Goal: Information Seeking & Learning: Learn about a topic

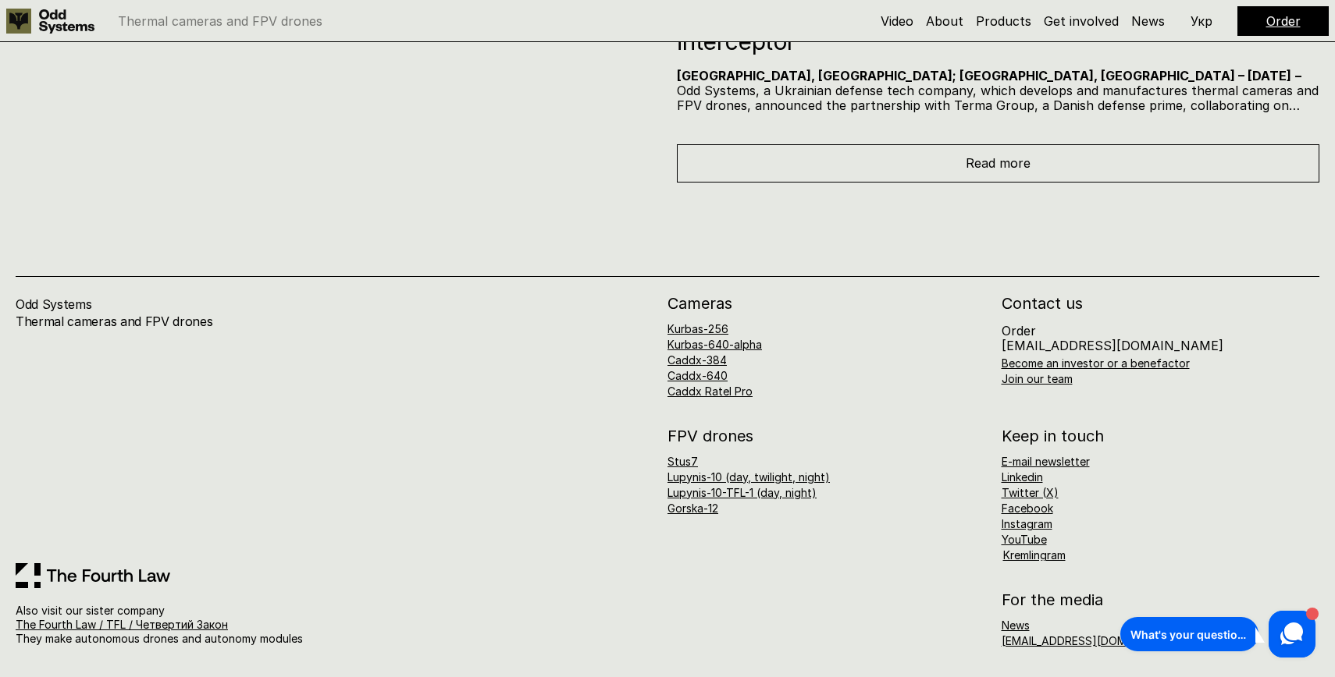
click at [1316, 640] on div "Andrii Hey there 👋 If you have any questions, we're here to help! What's your q…" at bounding box center [1217, 634] width 203 height 55
click at [1305, 640] on icon at bounding box center [1292, 635] width 30 height 30
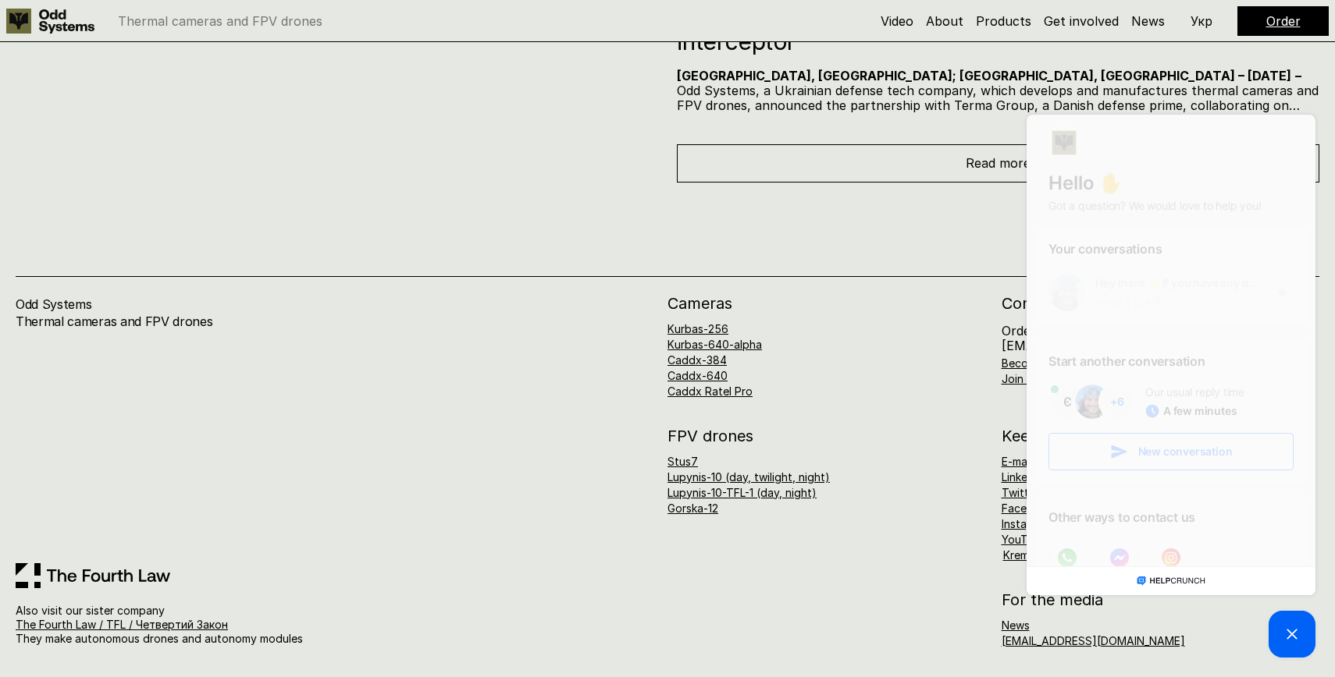
scroll to position [35, 0]
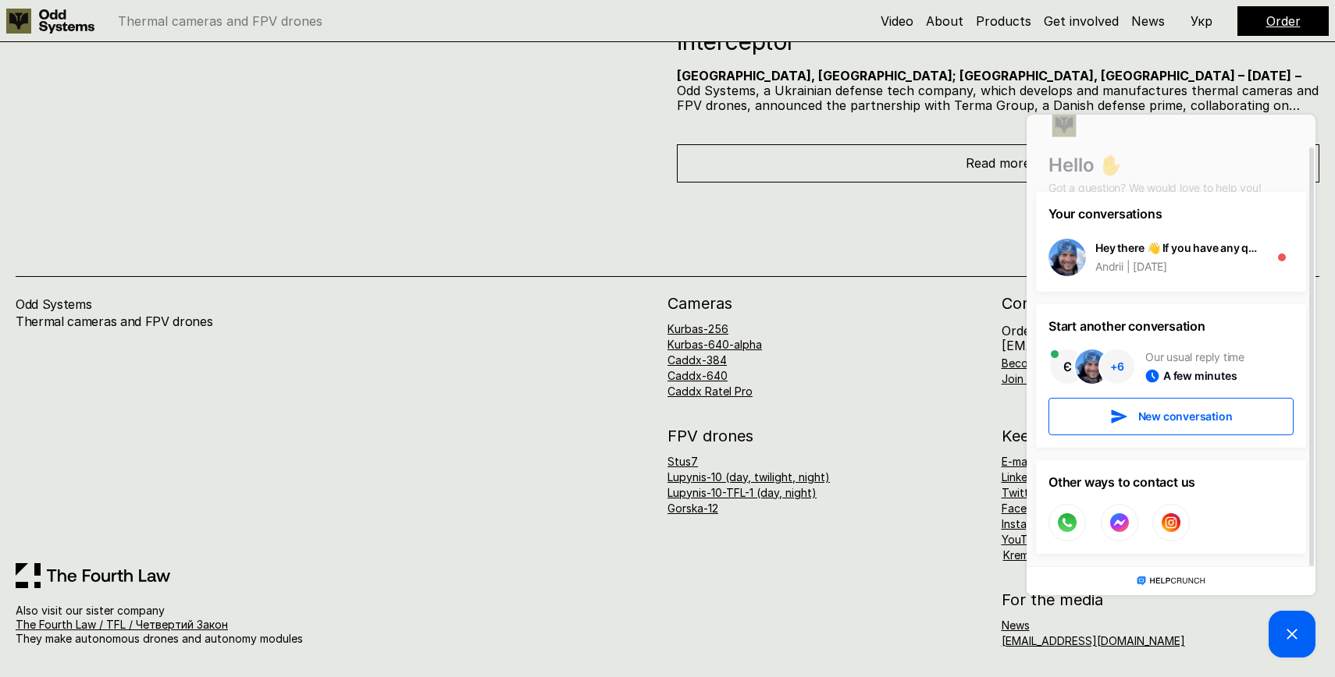
click at [878, 556] on div "FPV drones Stus7 Lupynis-10 (day, twilight, night) Lupynis-10-TFL-1 (day, night…" at bounding box center [993, 494] width 652 height 133
click at [1229, 176] on h1 "Hello ✋" at bounding box center [1170, 165] width 245 height 24
click at [1204, 243] on div "Hey there 👋 If you have any questions, we're here to help!" at bounding box center [1177, 248] width 165 height 16
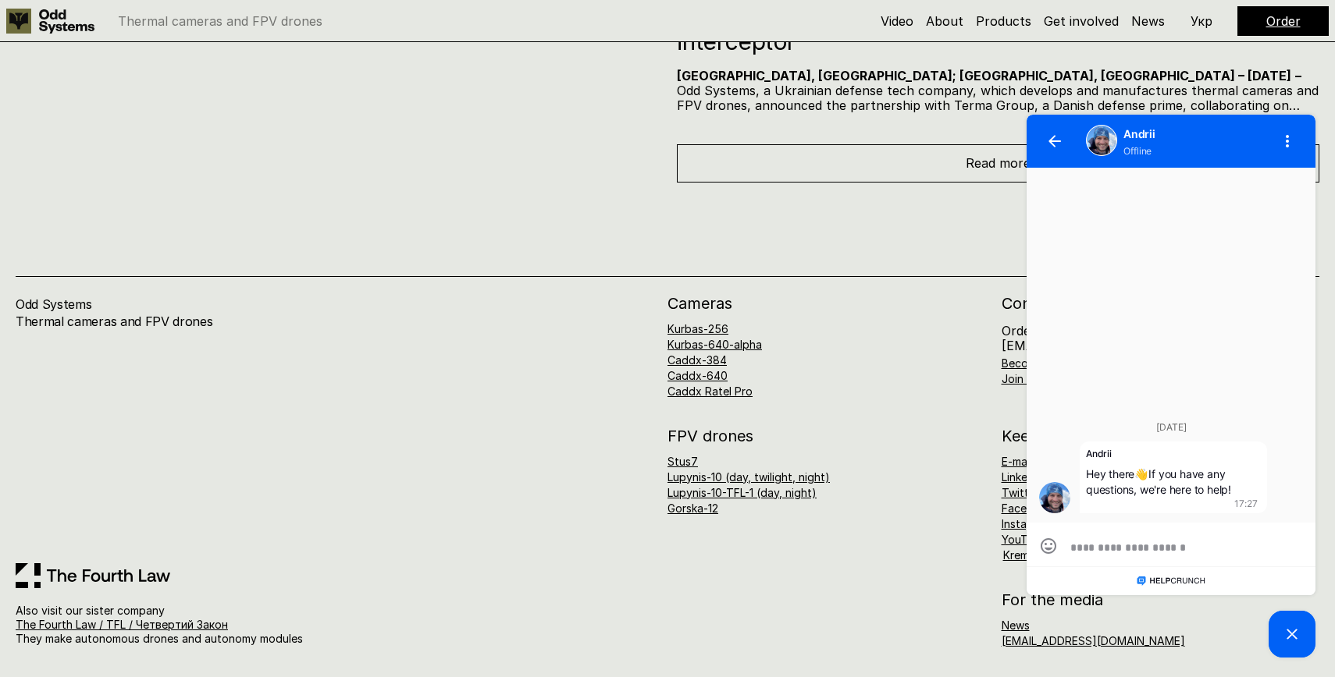
scroll to position [0, 0]
click at [1294, 138] on icon "button" at bounding box center [1287, 141] width 19 height 19
click at [1043, 147] on button "button" at bounding box center [1054, 141] width 37 height 37
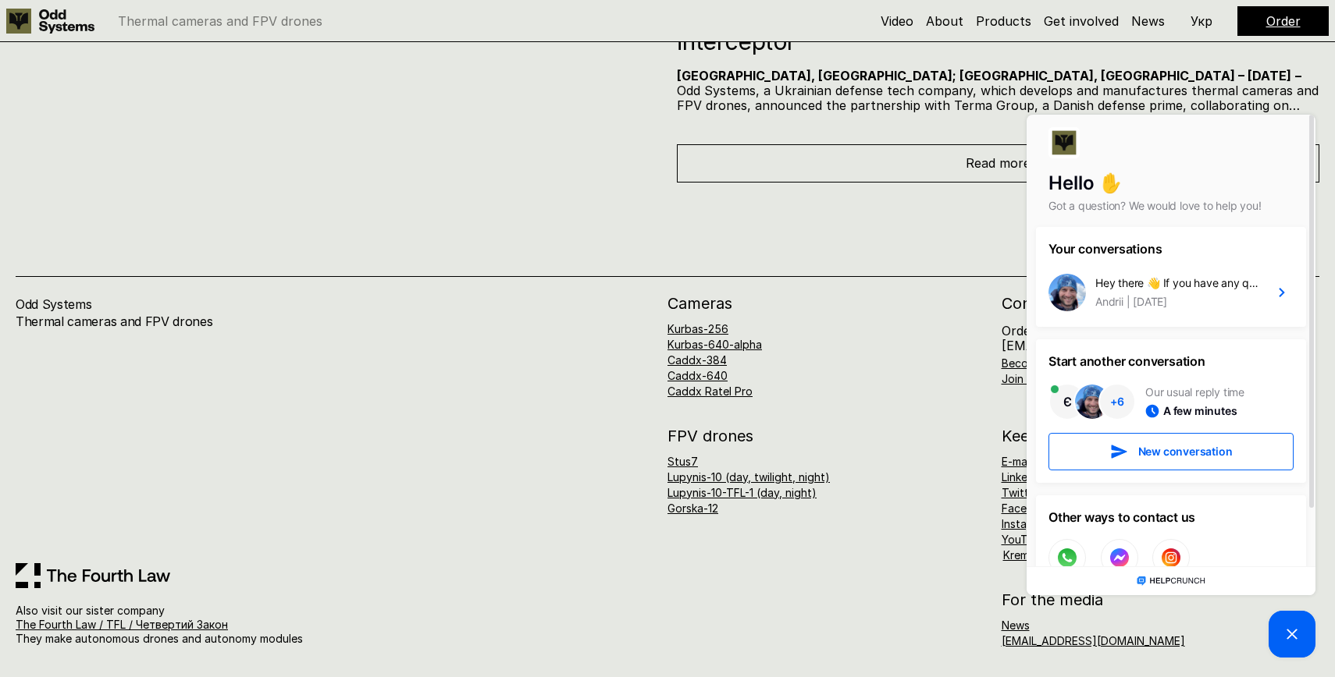
click at [931, 204] on div "Odd Systems Thermal cameras and FPV drones Also visit our sister company The Fo…" at bounding box center [667, 431] width 1335 height 496
click at [876, 322] on div "Cameras Kurbas-256 Kurbas-640-alpha Caddx-384 Caddx-640 Caddx Ratel Pro" at bounding box center [826, 346] width 318 height 101
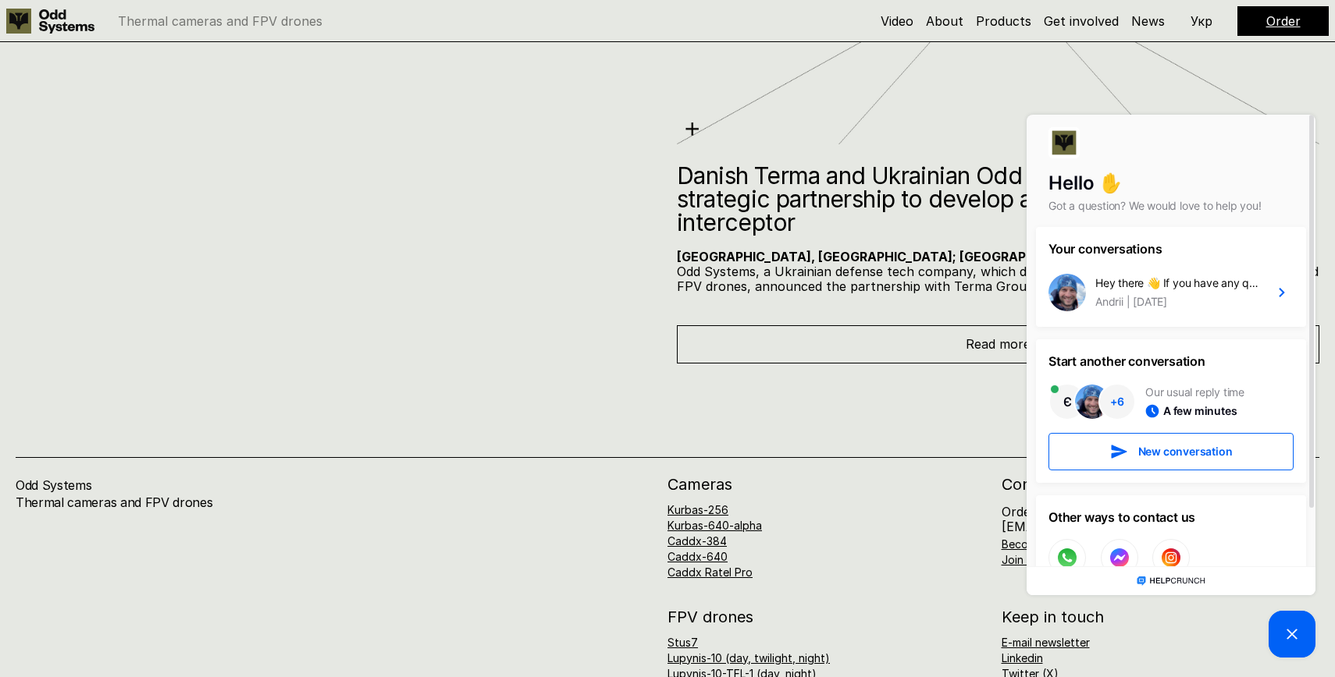
scroll to position [9207, 0]
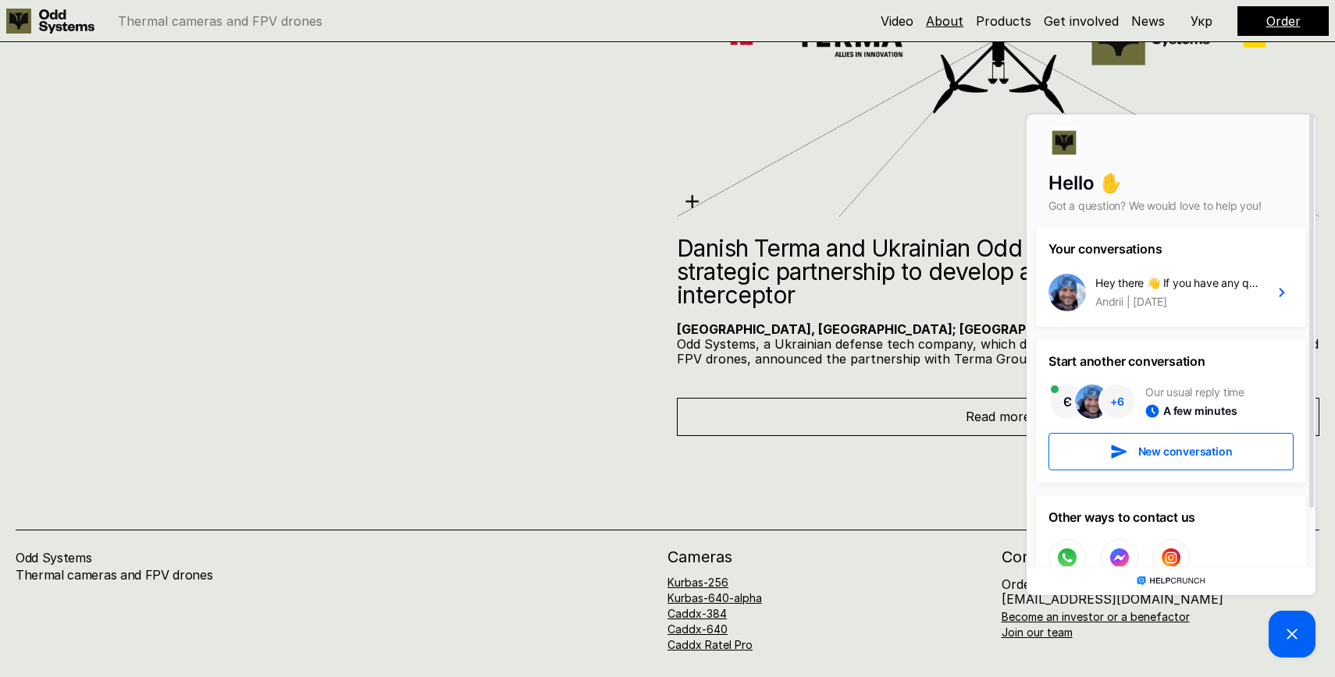
click at [948, 19] on link "About" at bounding box center [944, 21] width 37 height 16
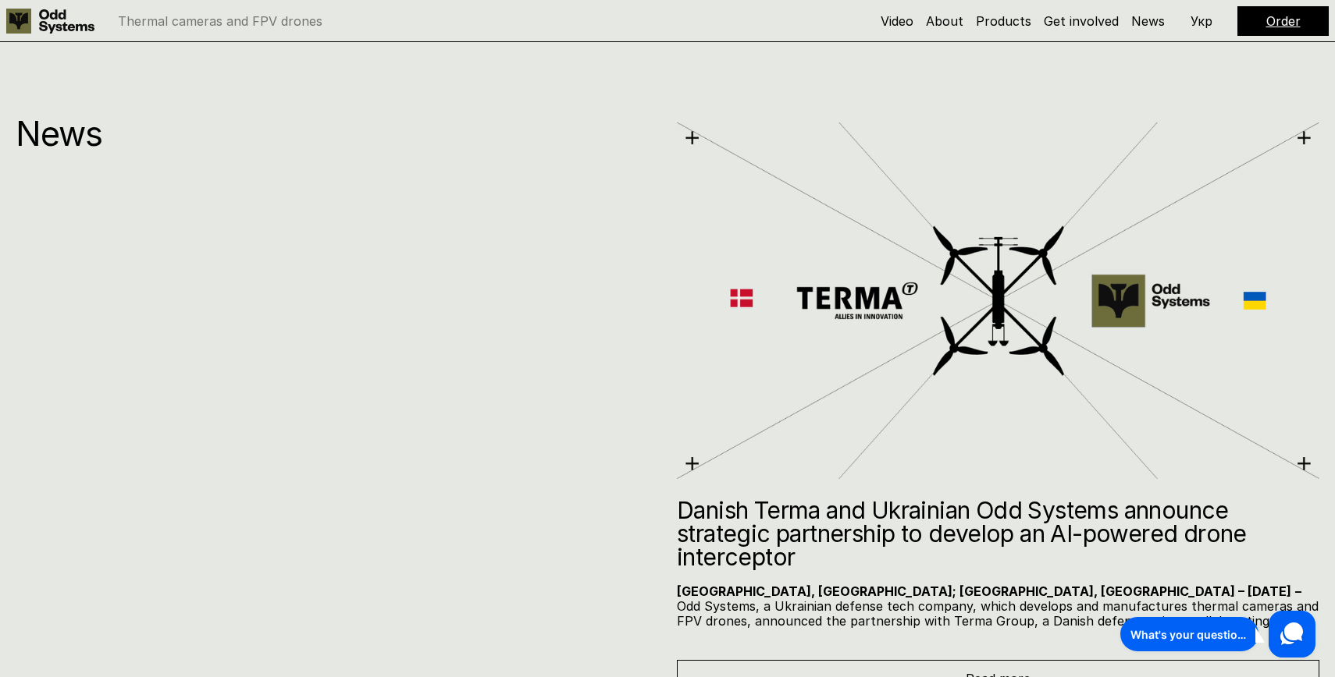
scroll to position [9460, 0]
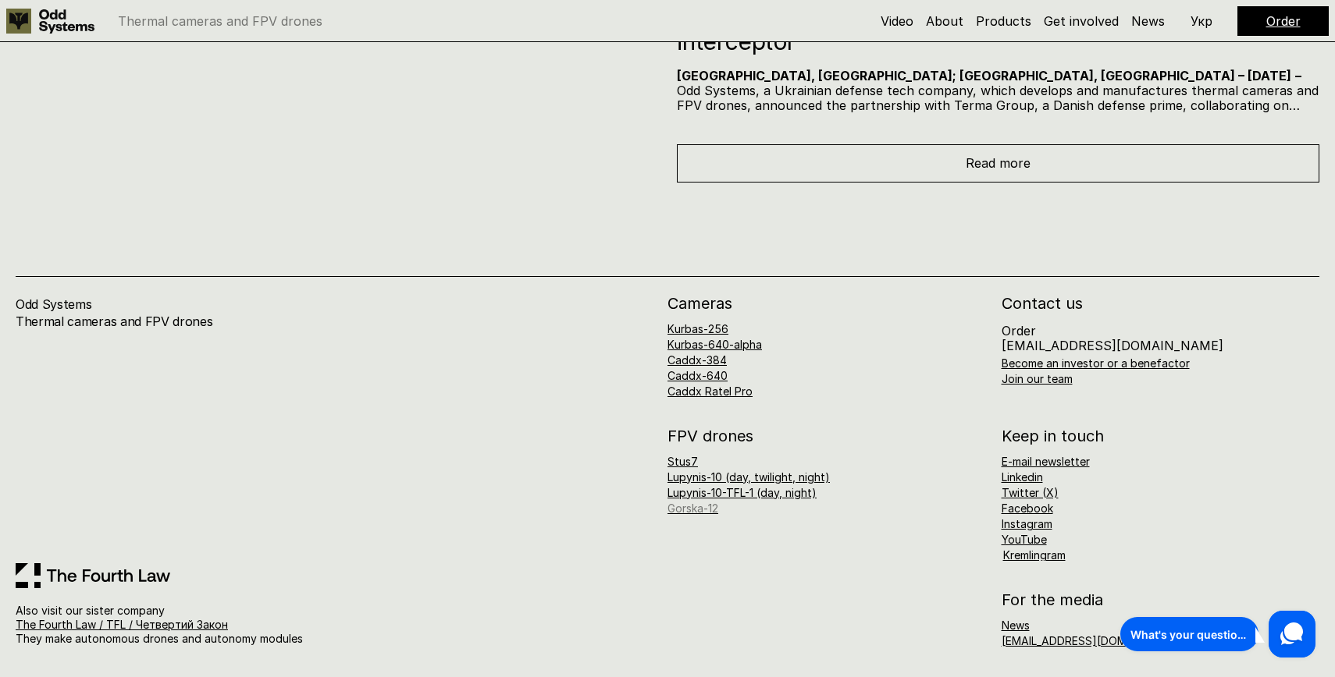
click at [710, 508] on link "Gorska-12" at bounding box center [692, 508] width 51 height 13
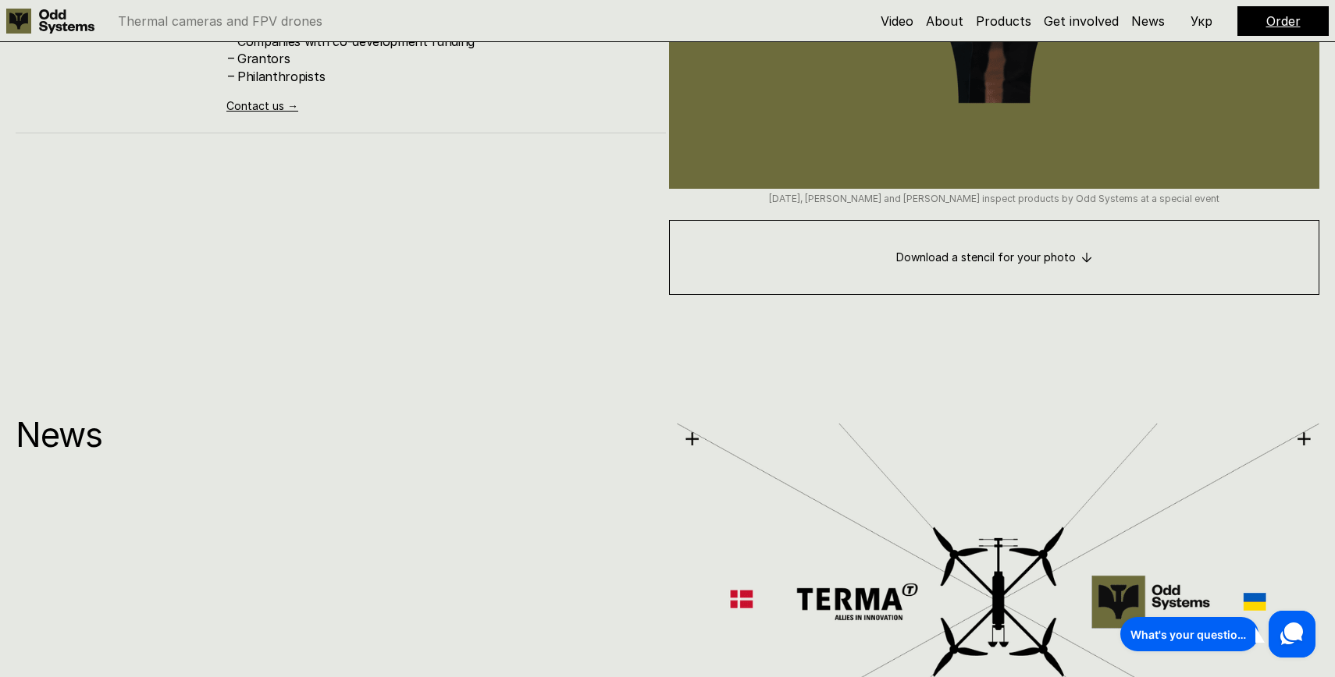
scroll to position [9460, 0]
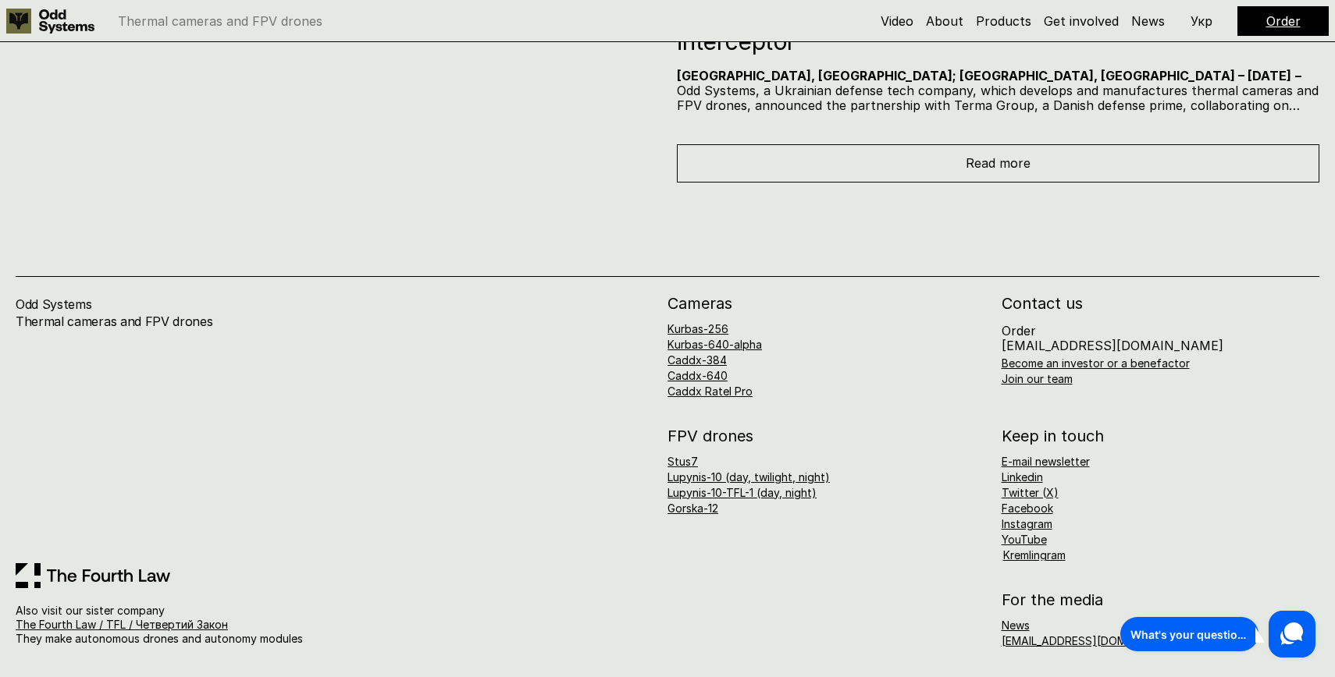
click at [1022, 332] on p "Order [EMAIL_ADDRESS][DOMAIN_NAME]" at bounding box center [1112, 339] width 222 height 30
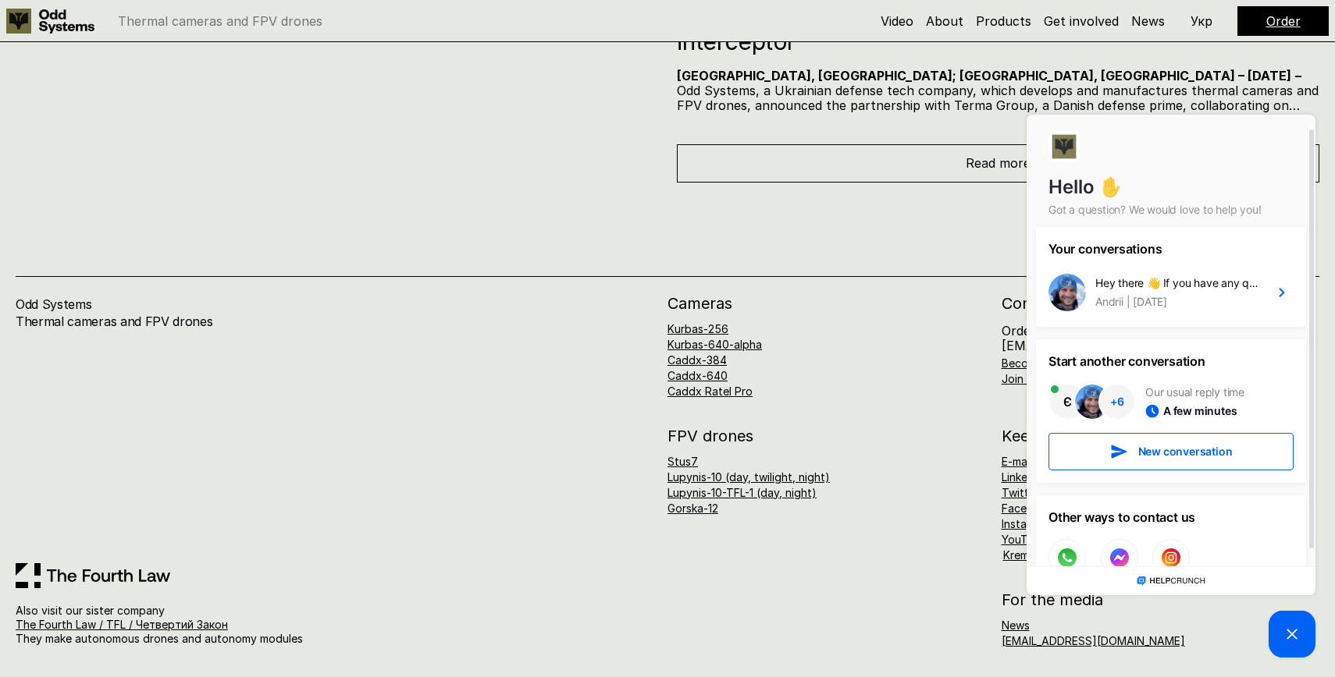
scroll to position [35, 0]
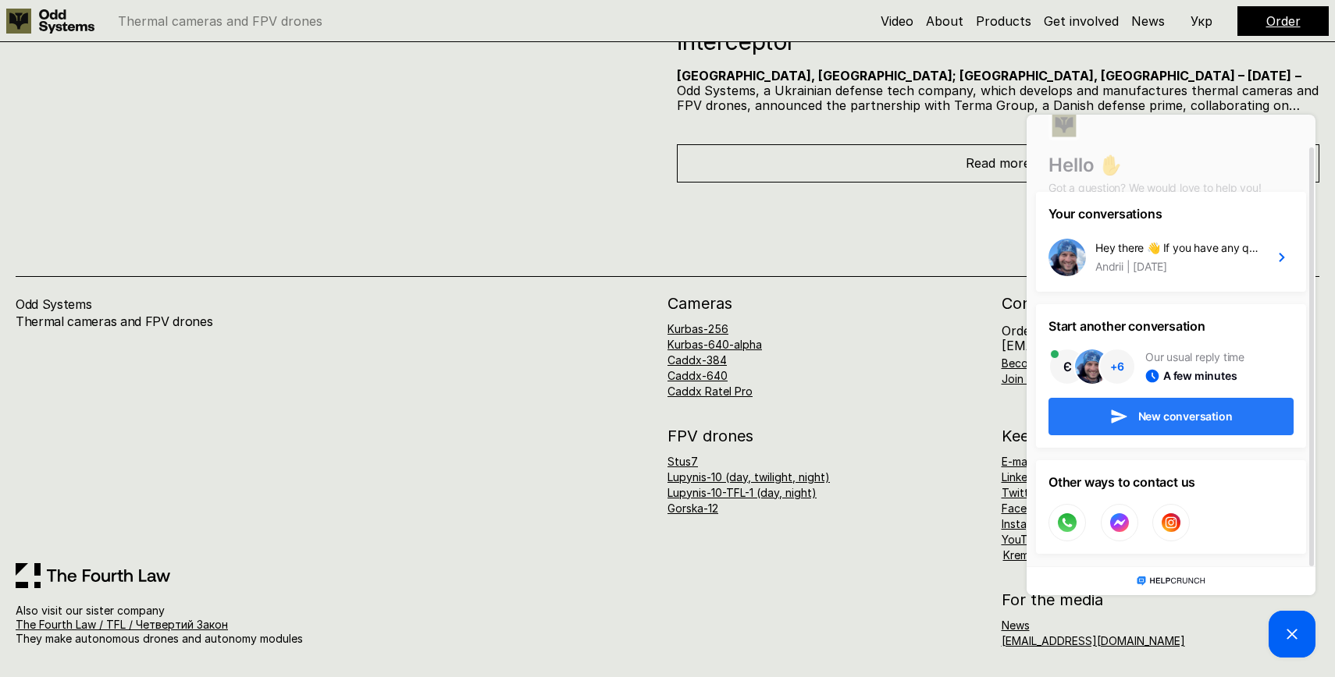
click at [1151, 425] on button "New conversation" at bounding box center [1170, 416] width 245 height 37
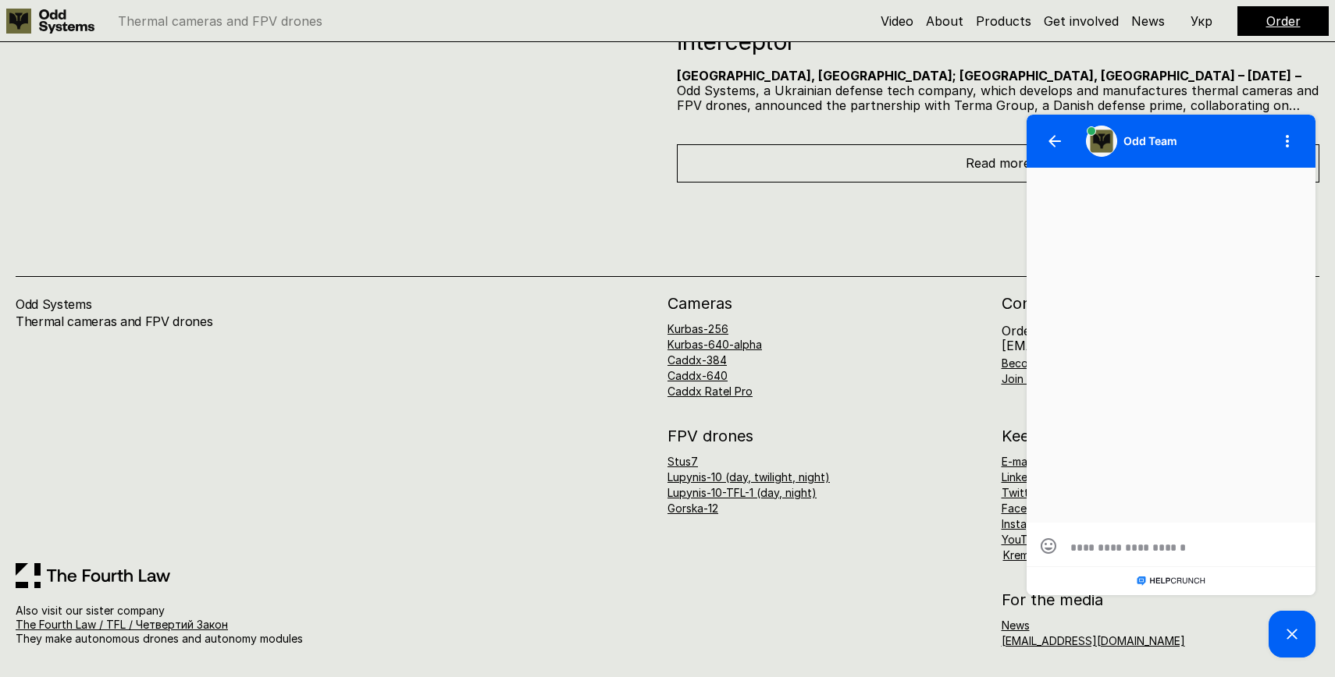
scroll to position [0, 0]
click at [1279, 137] on icon "button" at bounding box center [1287, 141] width 19 height 19
click at [1045, 141] on button "button" at bounding box center [1054, 141] width 37 height 37
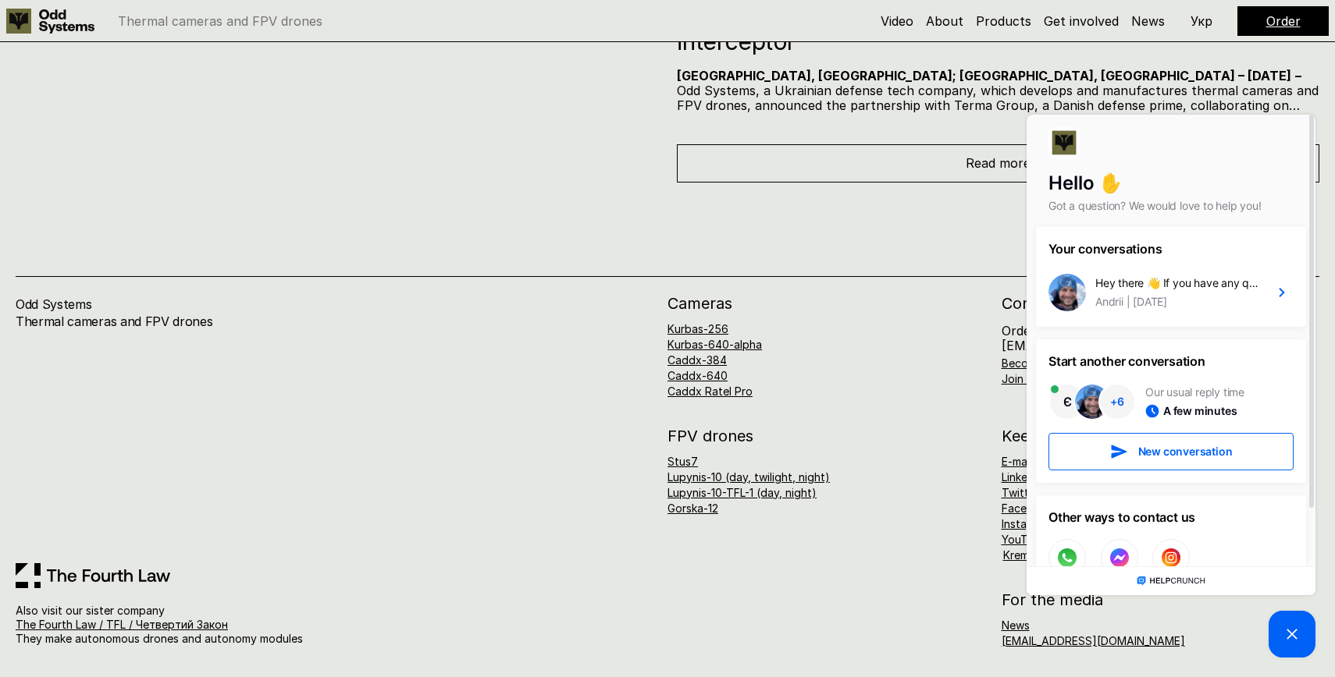
click at [932, 227] on div "Odd Systems Thermal cameras and FPV drones Also visit our sister company The Fo…" at bounding box center [667, 431] width 1335 height 496
click at [929, 212] on div "Odd Systems Thermal cameras and FPV drones Also visit our sister company The Fo…" at bounding box center [667, 431] width 1335 height 496
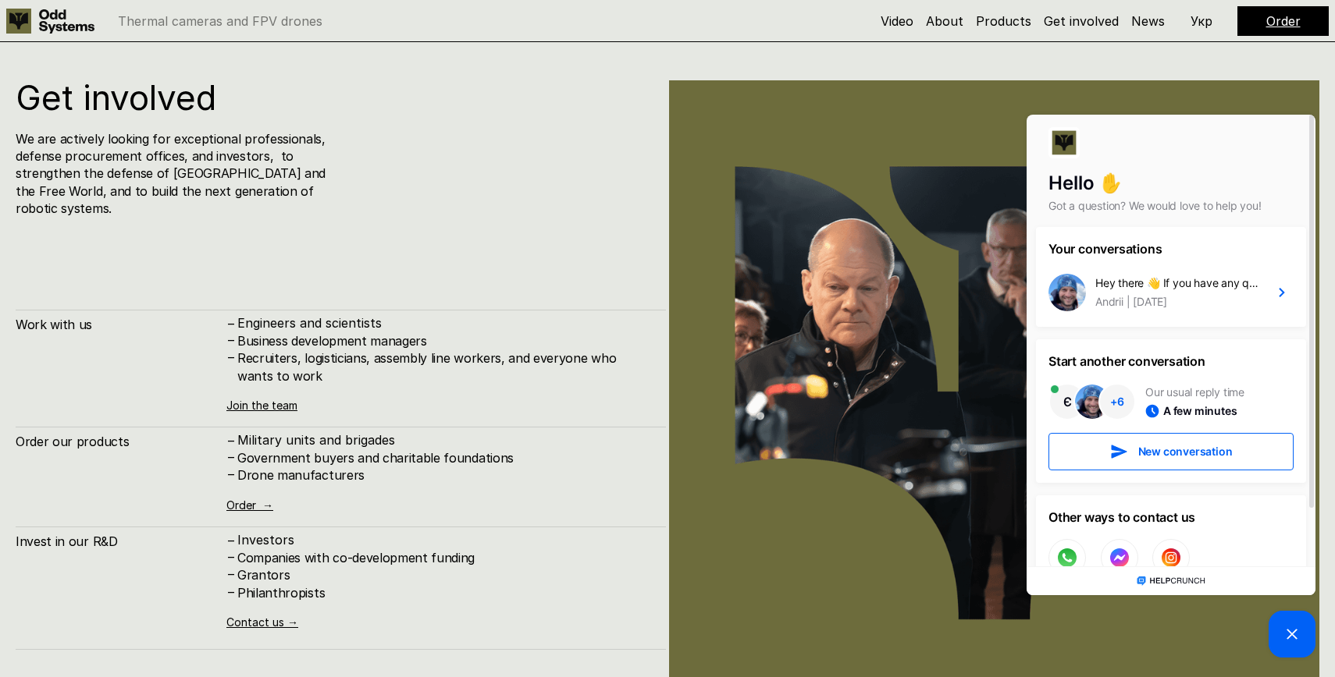
scroll to position [8106, 0]
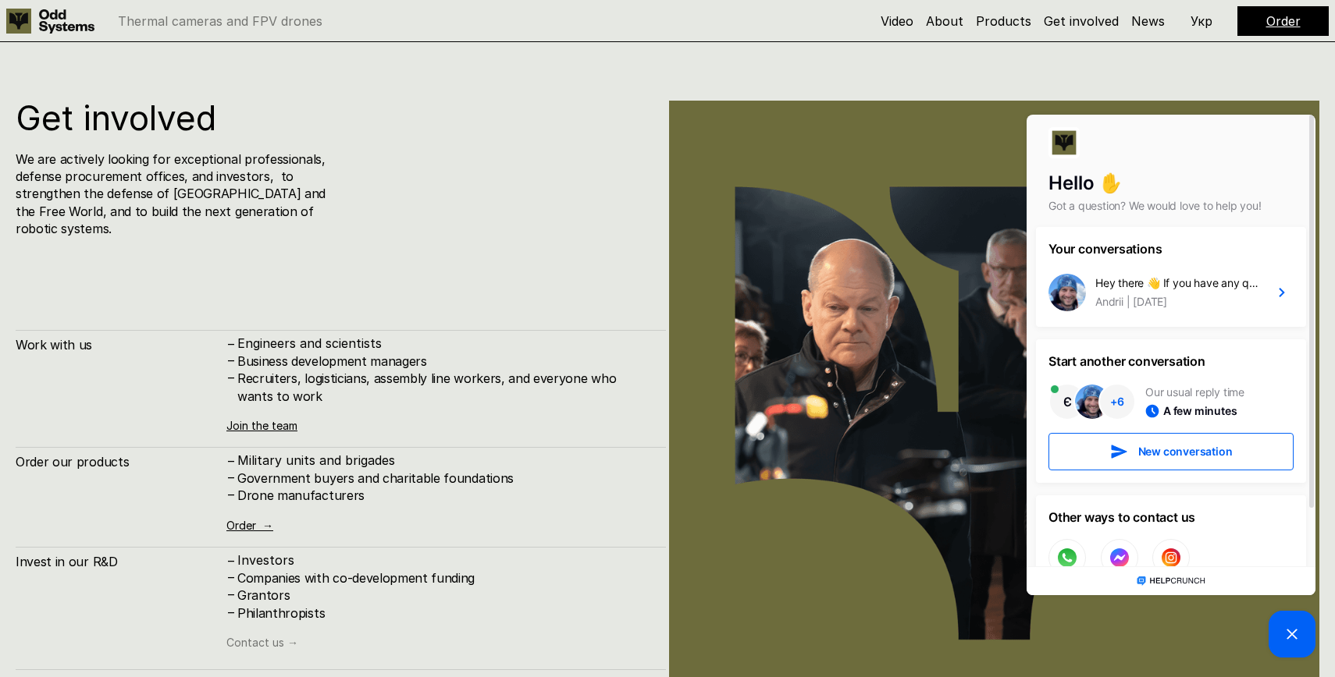
click at [286, 636] on link "Contact us →" at bounding box center [262, 642] width 72 height 13
click at [1093, 23] on link "Get involved" at bounding box center [1080, 21] width 75 height 16
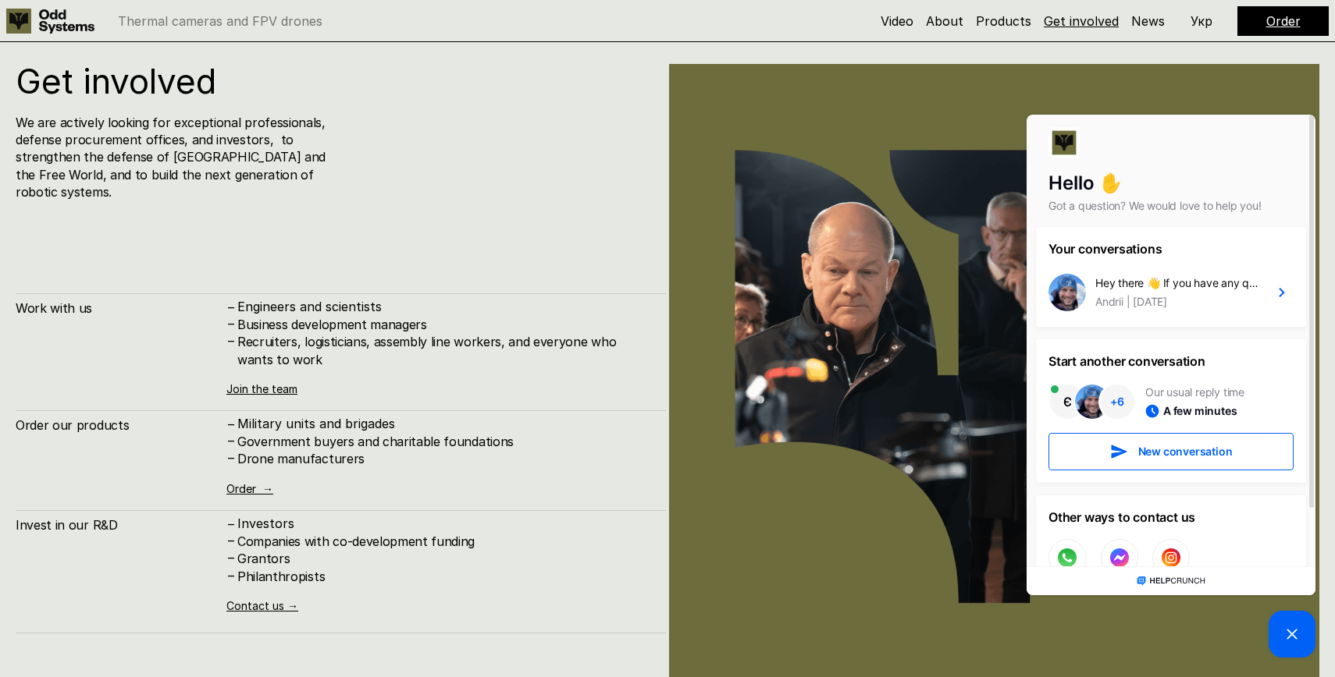
scroll to position [8144, 0]
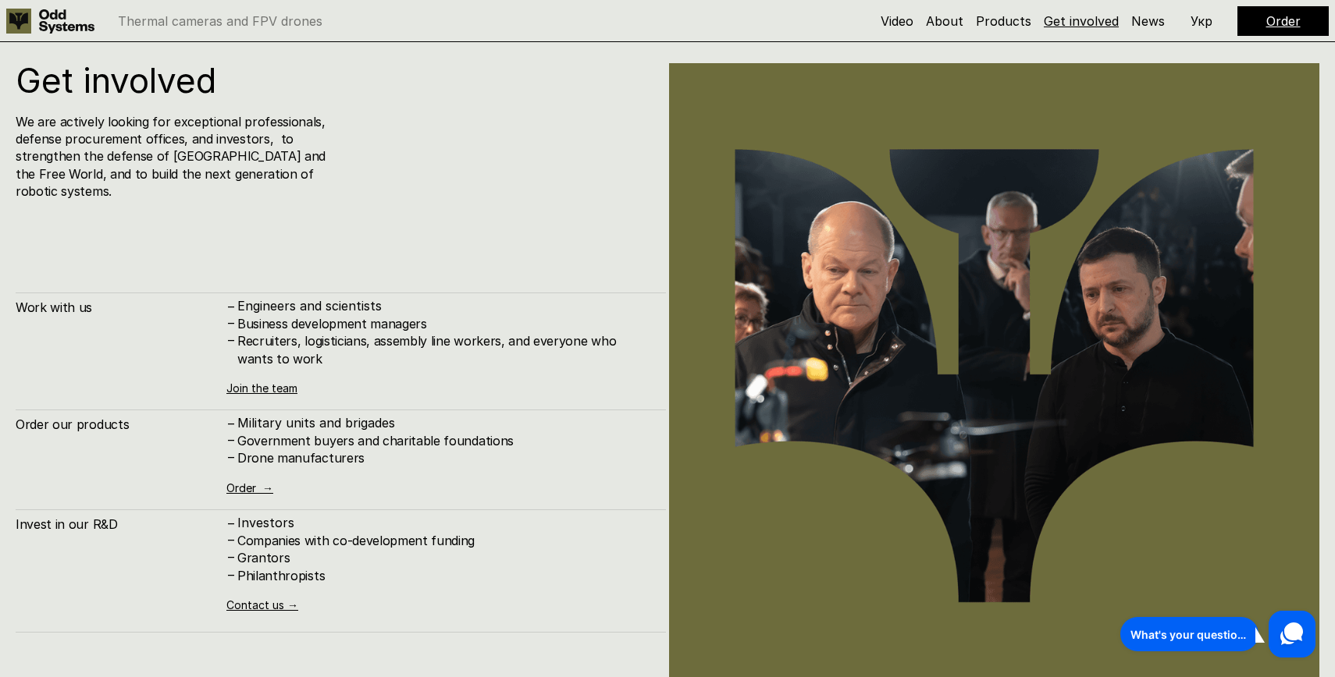
click at [1078, 21] on link "Get involved" at bounding box center [1080, 21] width 75 height 16
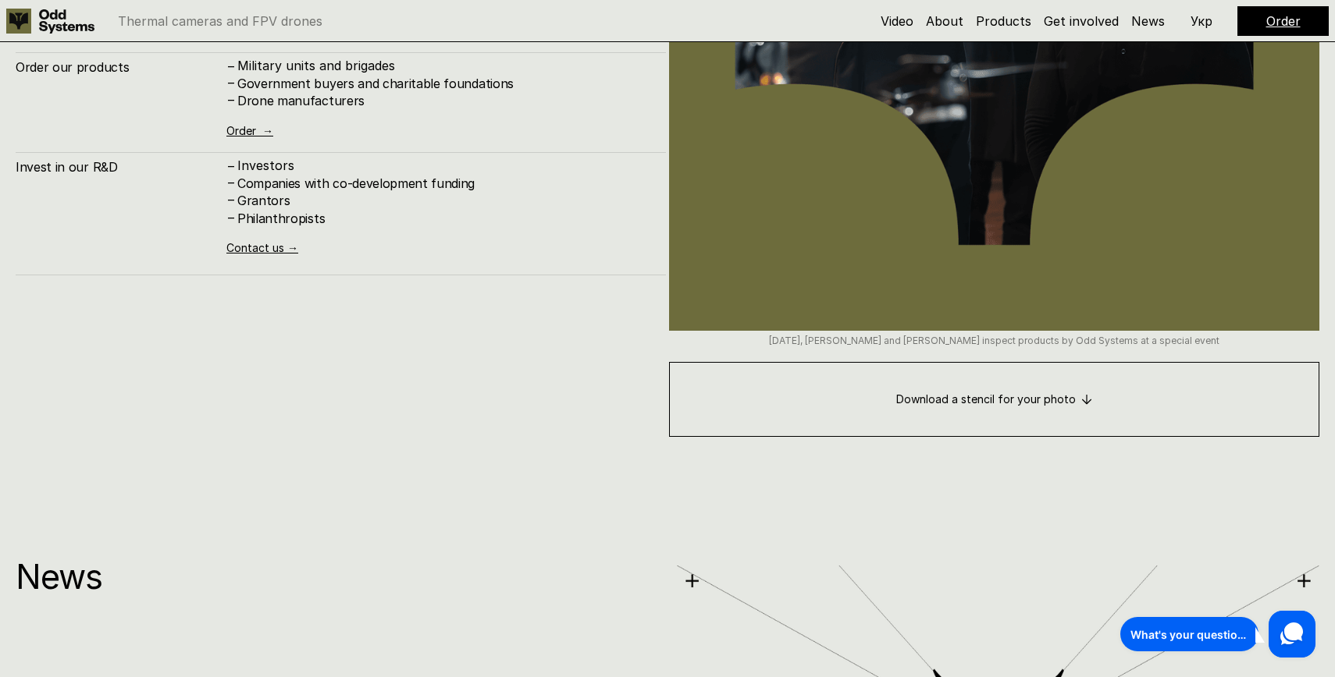
scroll to position [9460, 0]
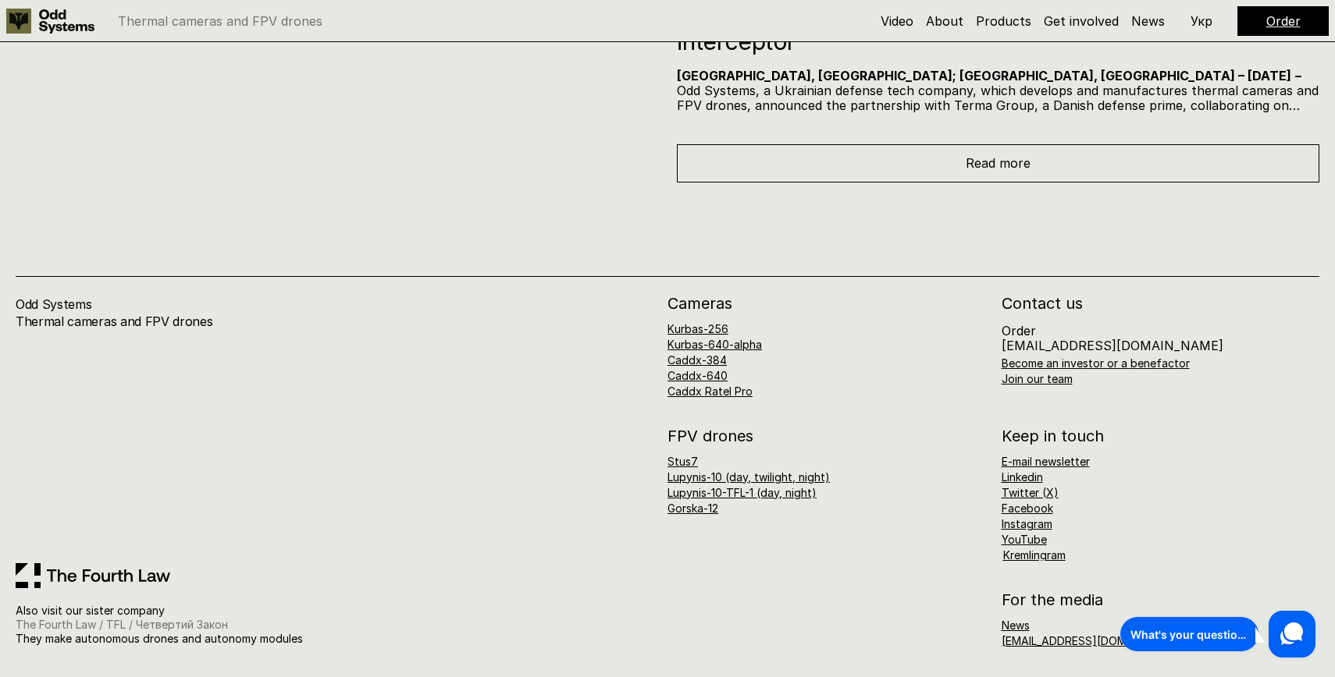
click at [187, 624] on link "The Fourth Law / TFL / Четвертий Закон" at bounding box center [122, 624] width 212 height 13
